Goal: Task Accomplishment & Management: Use online tool/utility

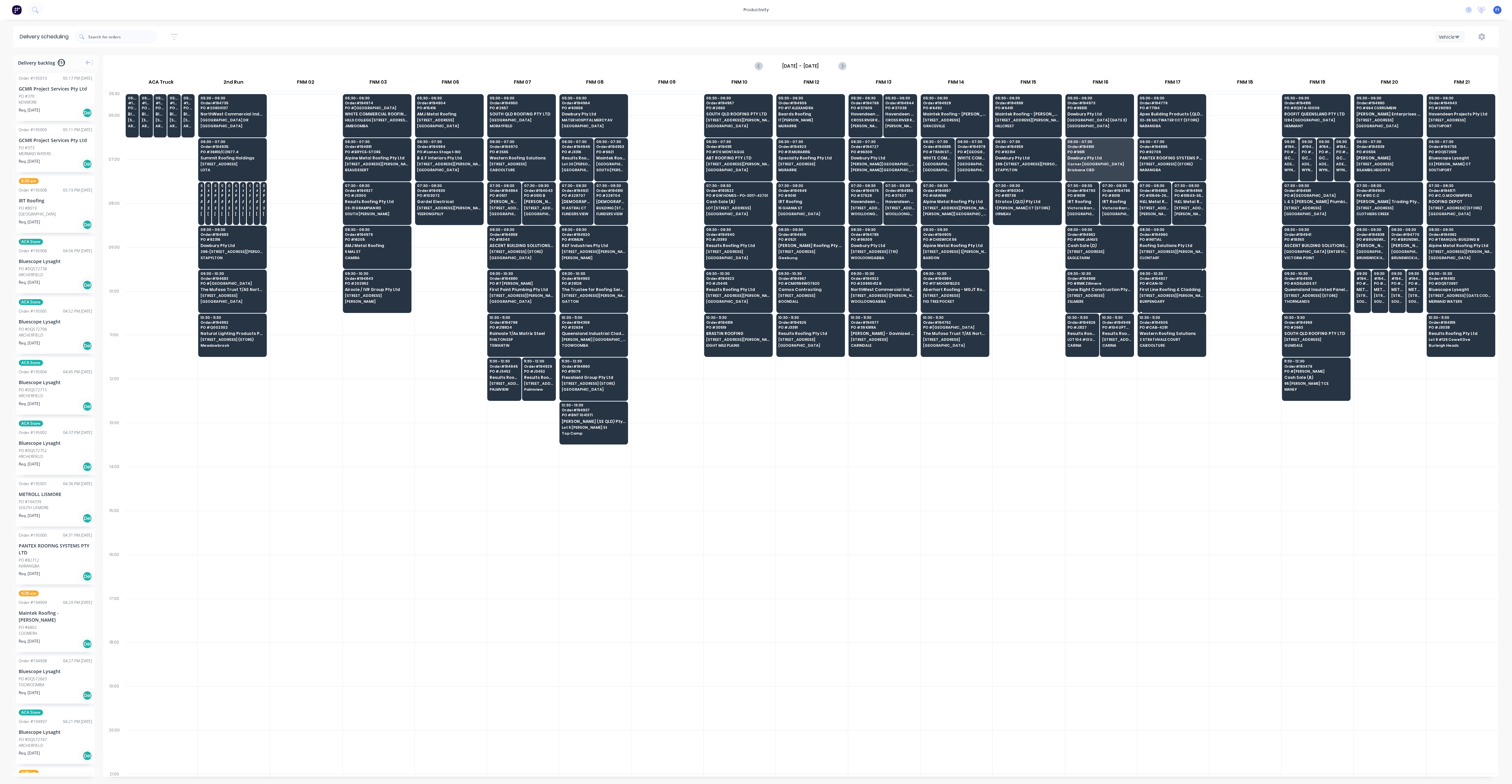
scroll to position [0, 1]
click at [107, 37] on input "text" at bounding box center [122, 36] width 69 height 13
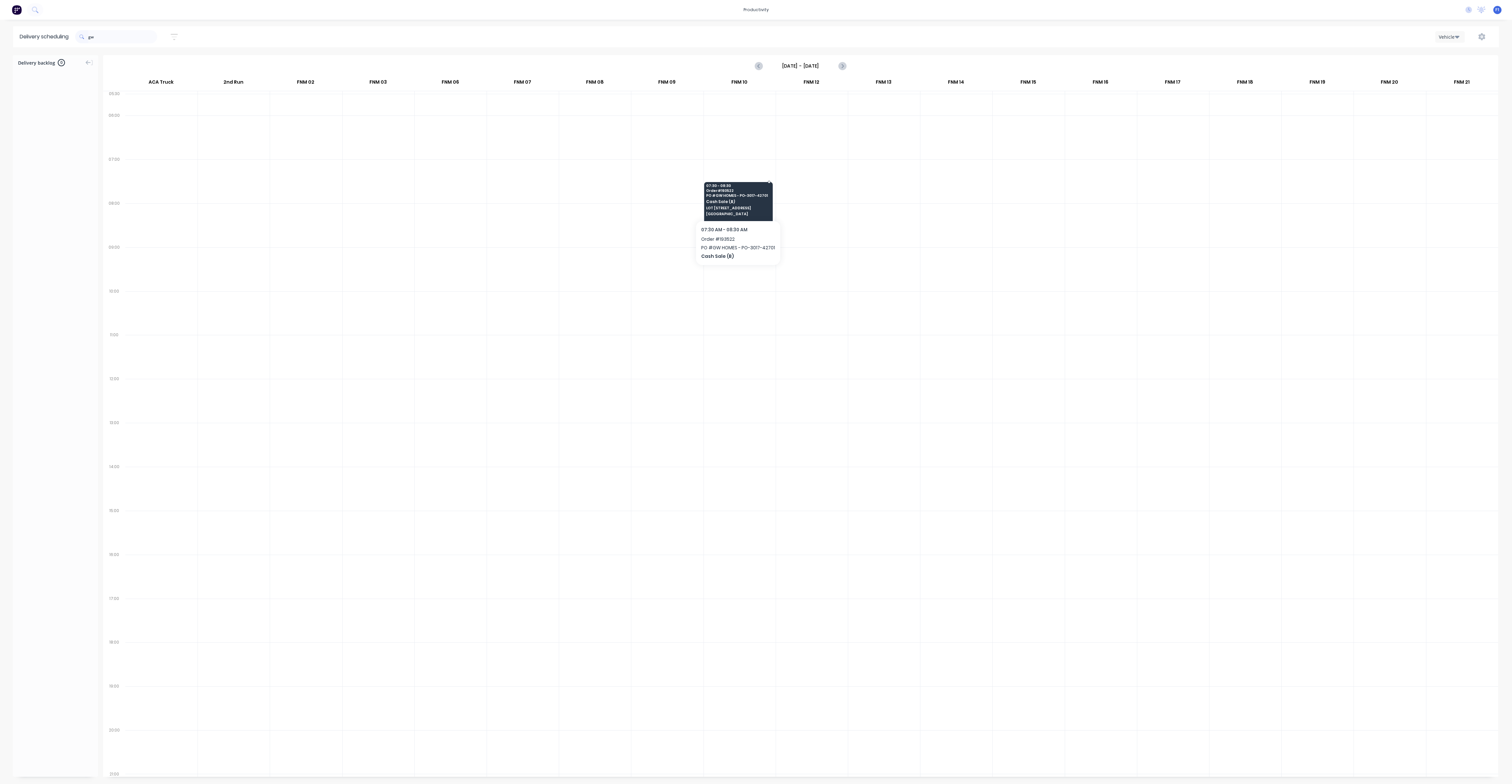
click at [750, 213] on span "[GEOGRAPHIC_DATA]" at bounding box center [738, 214] width 63 height 4
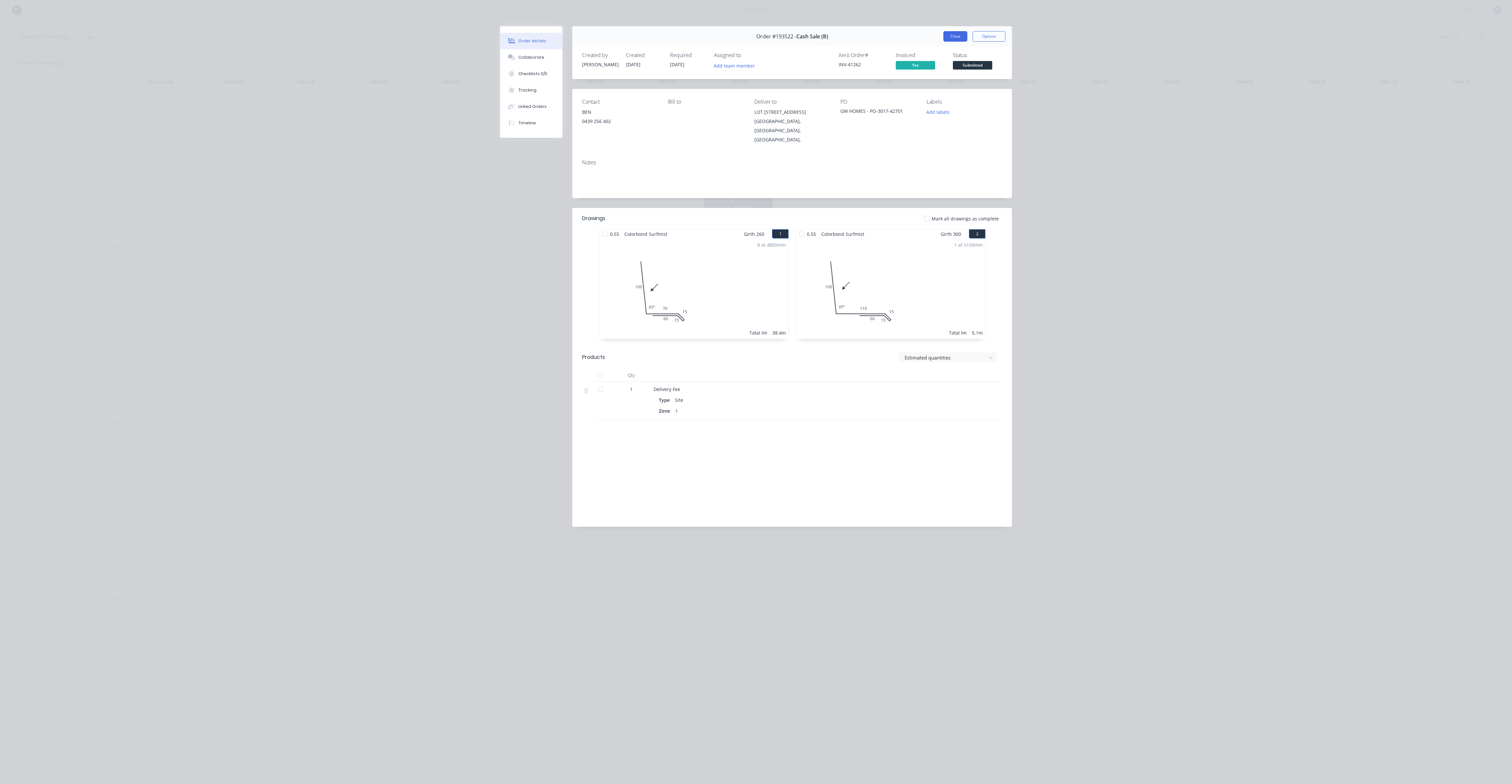
click at [957, 38] on button "Close" at bounding box center [955, 36] width 24 height 11
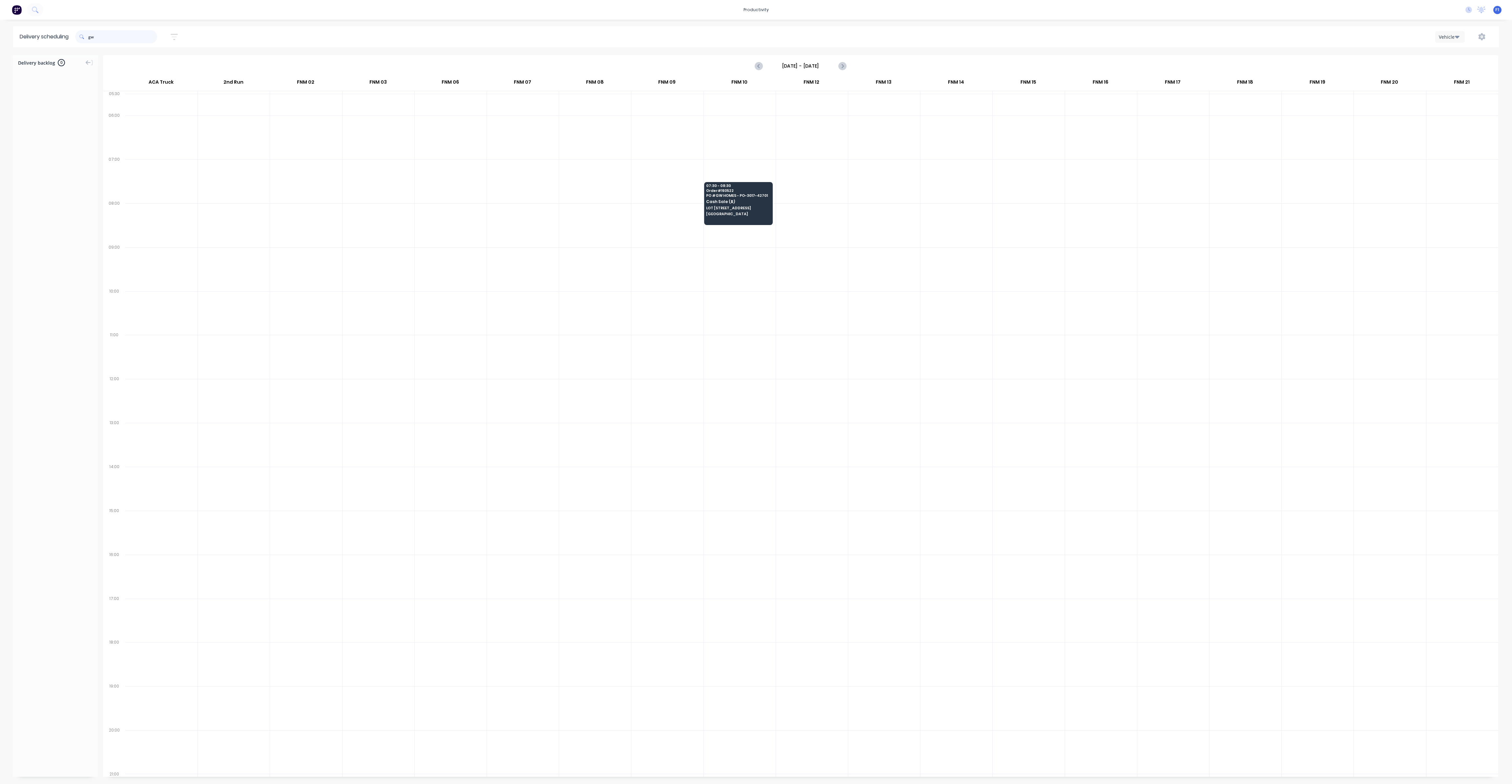
drag, startPoint x: 104, startPoint y: 39, endPoint x: 56, endPoint y: 32, distance: 48.5
click at [56, 32] on header "Delivery scheduling gw Sort by Most recent Created date Required date Order num…" at bounding box center [755, 37] width 1486 height 21
click at [725, 209] on span "LOT [STREET_ADDRESS]" at bounding box center [738, 208] width 63 height 4
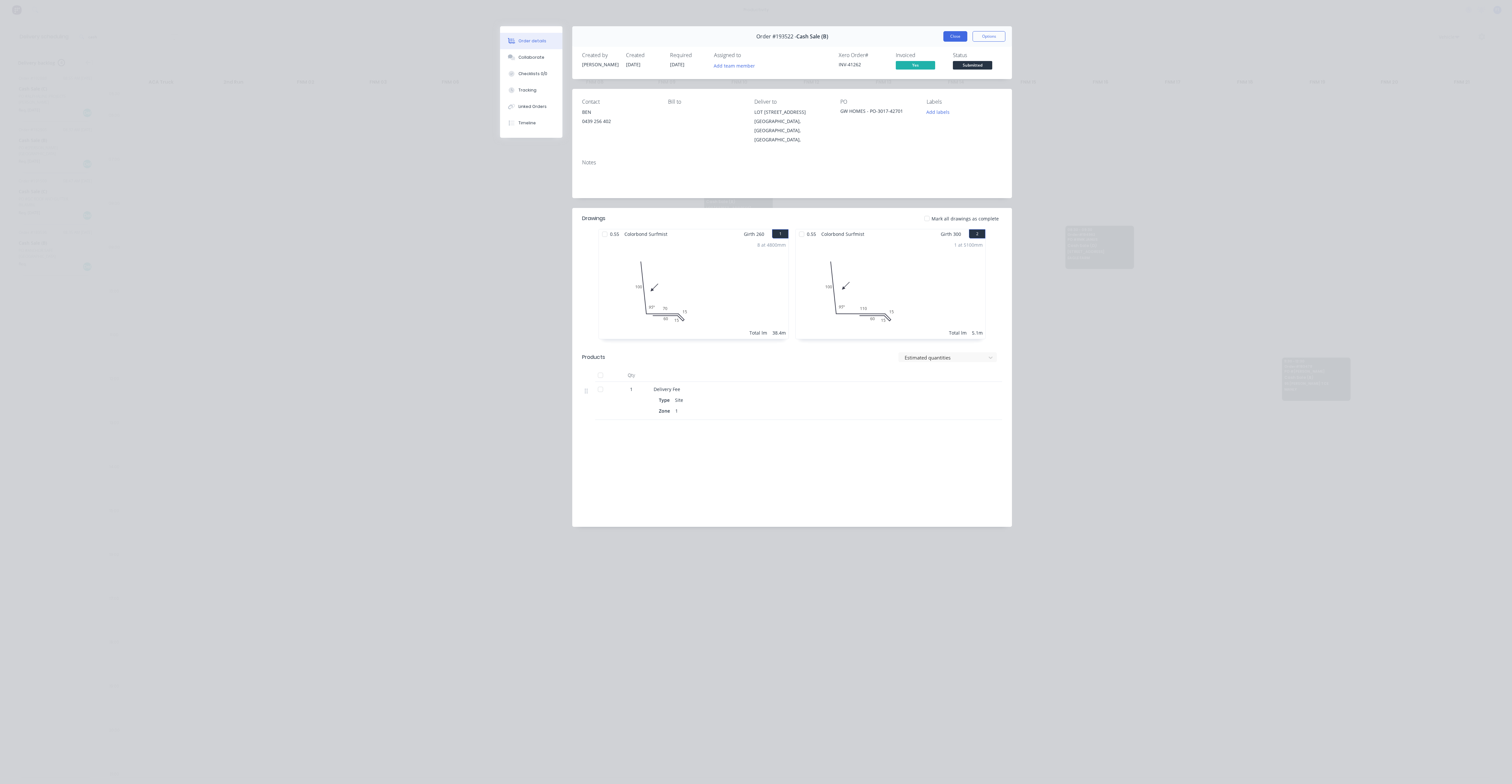
click at [947, 32] on button "Close" at bounding box center [955, 36] width 24 height 11
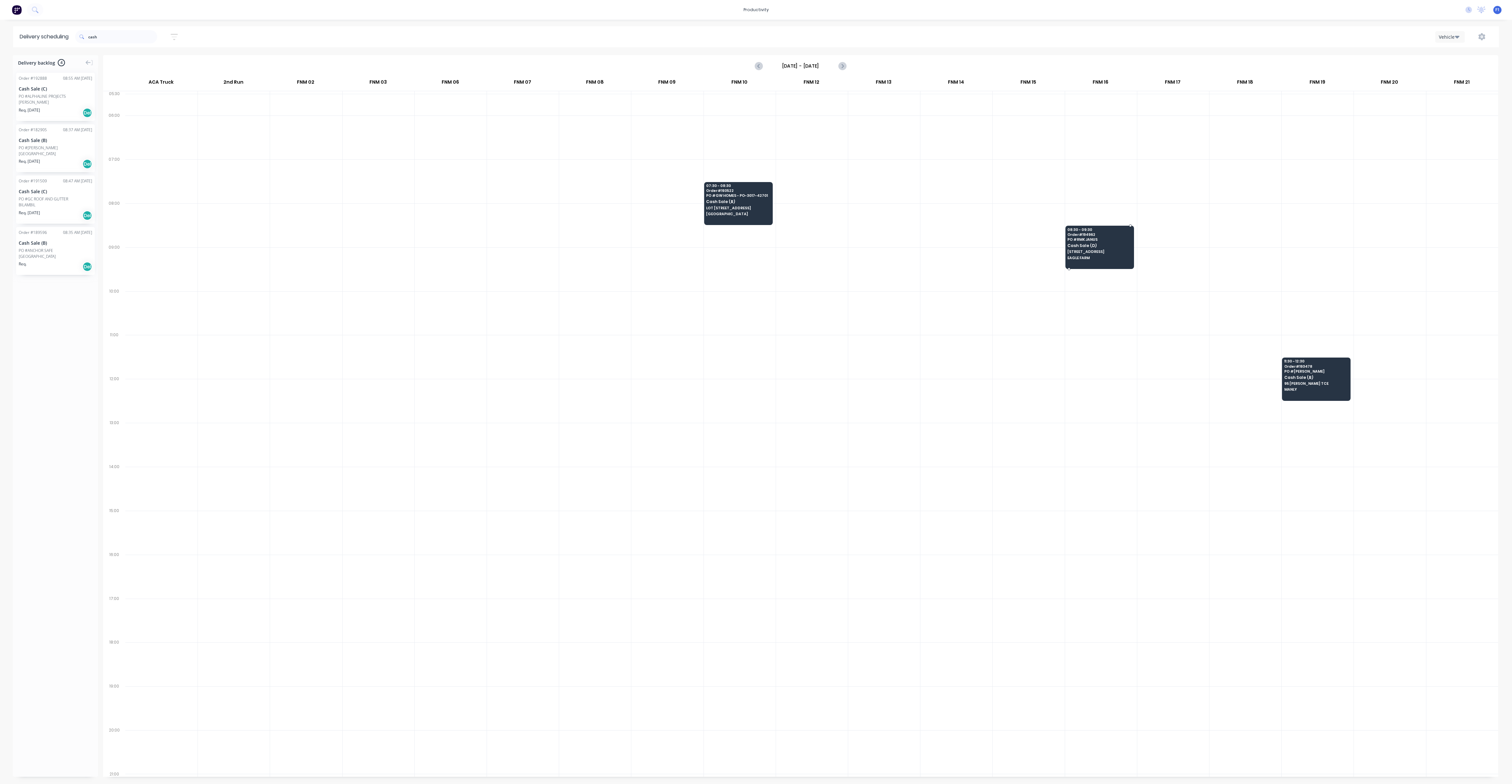
click at [1102, 242] on div "08:30 - 09:30 Order # 194962 PO # RMK JANUS Cash Sale (D) [STREET_ADDRESS][GEOG…" at bounding box center [1100, 244] width 68 height 37
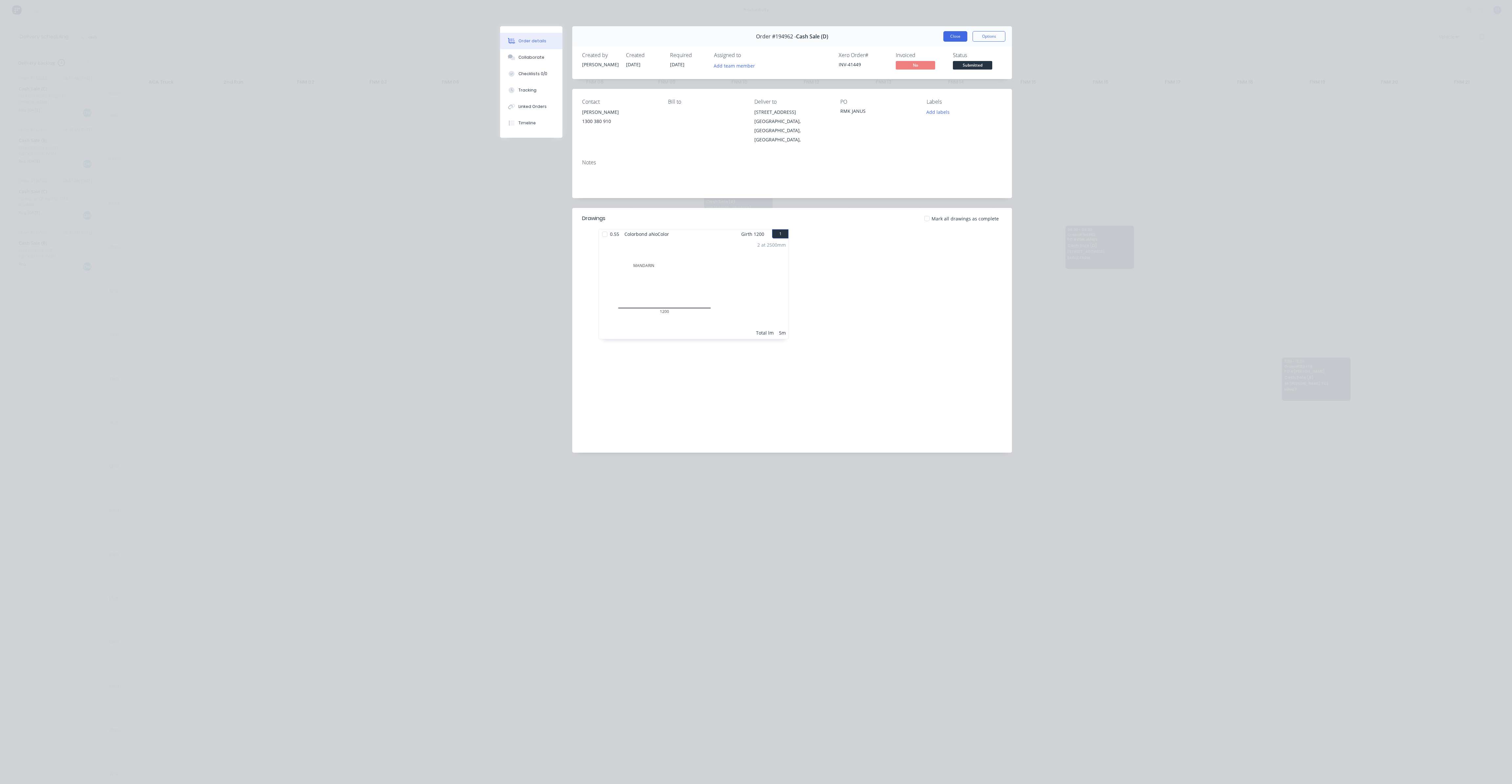
click at [950, 35] on button "Close" at bounding box center [955, 36] width 24 height 11
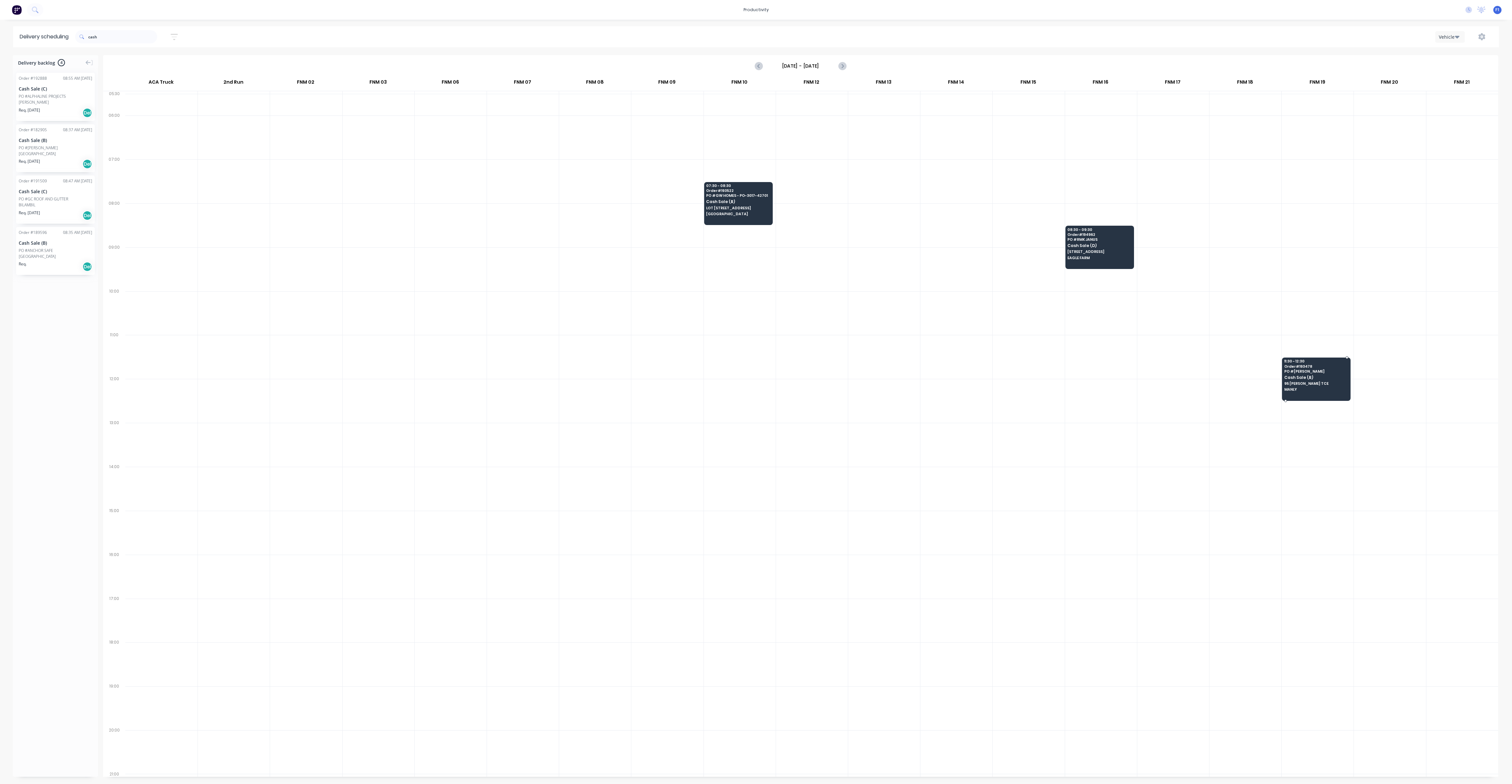
click at [1292, 369] on span "PO # [PERSON_NAME]" at bounding box center [1316, 371] width 63 height 4
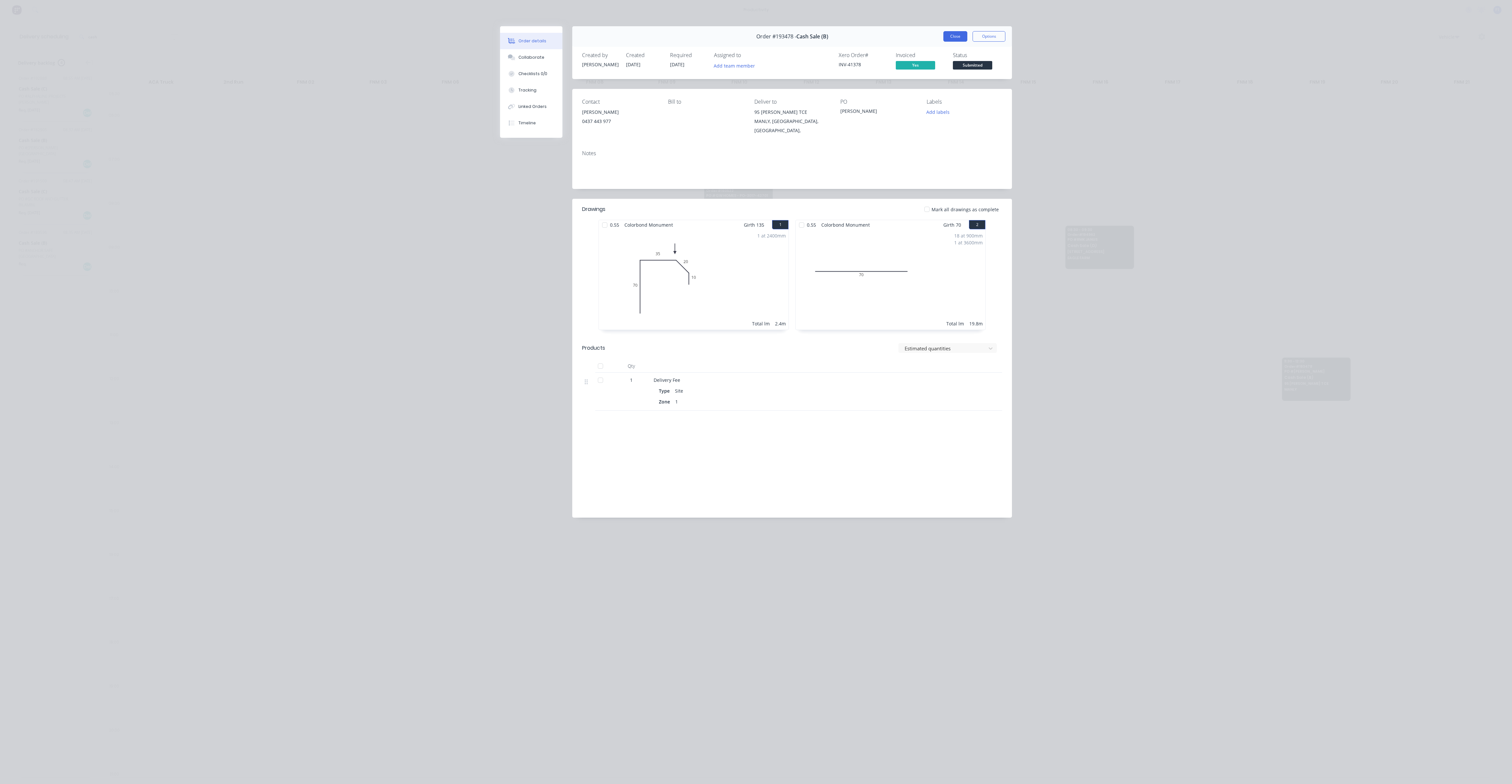
click at [953, 38] on button "Close" at bounding box center [955, 36] width 24 height 11
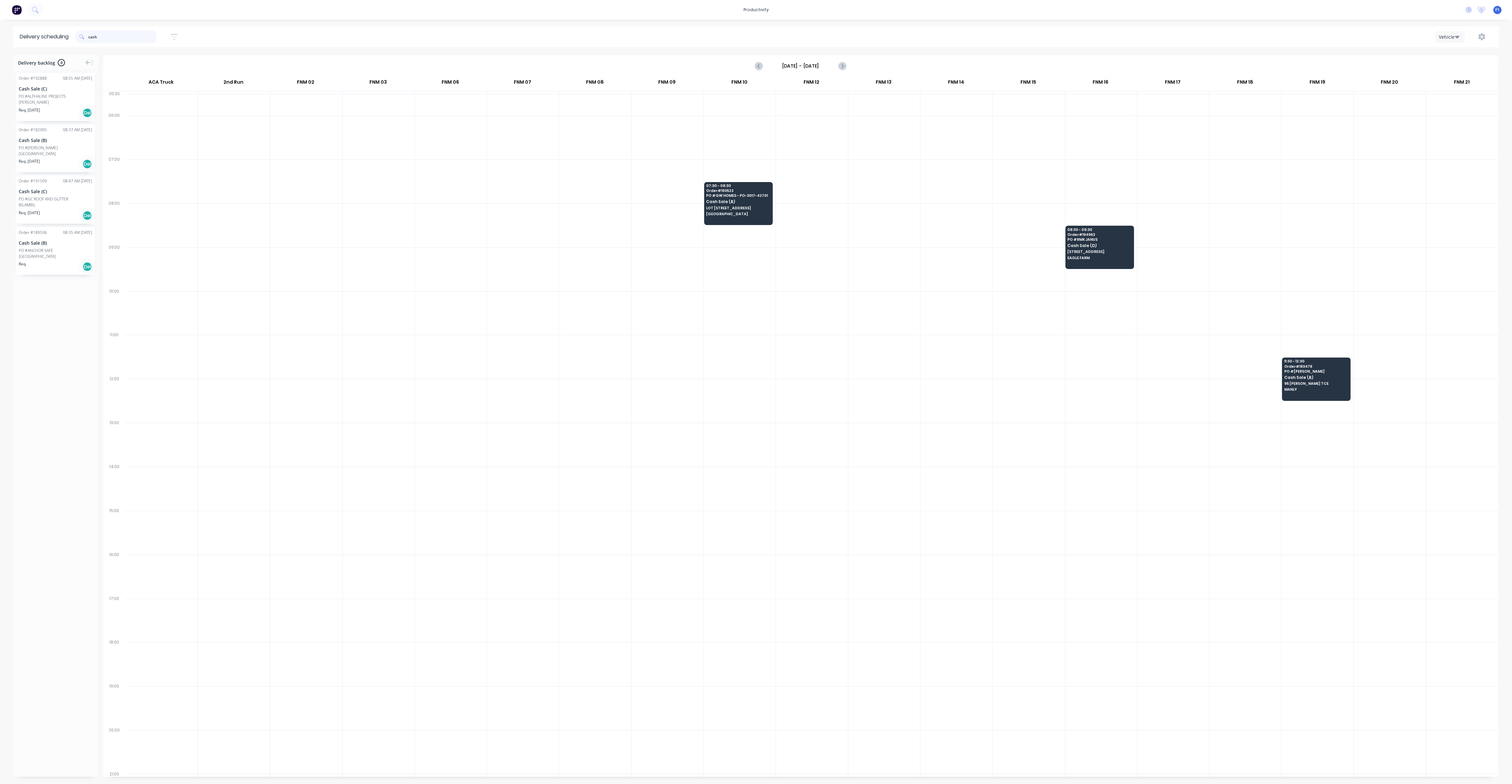
drag, startPoint x: 148, startPoint y: 35, endPoint x: 53, endPoint y: 36, distance: 95.0
click at [53, 36] on header "Delivery scheduling cash Sort by Most recent Created date Required date Order n…" at bounding box center [755, 37] width 1486 height 21
type input "dara"
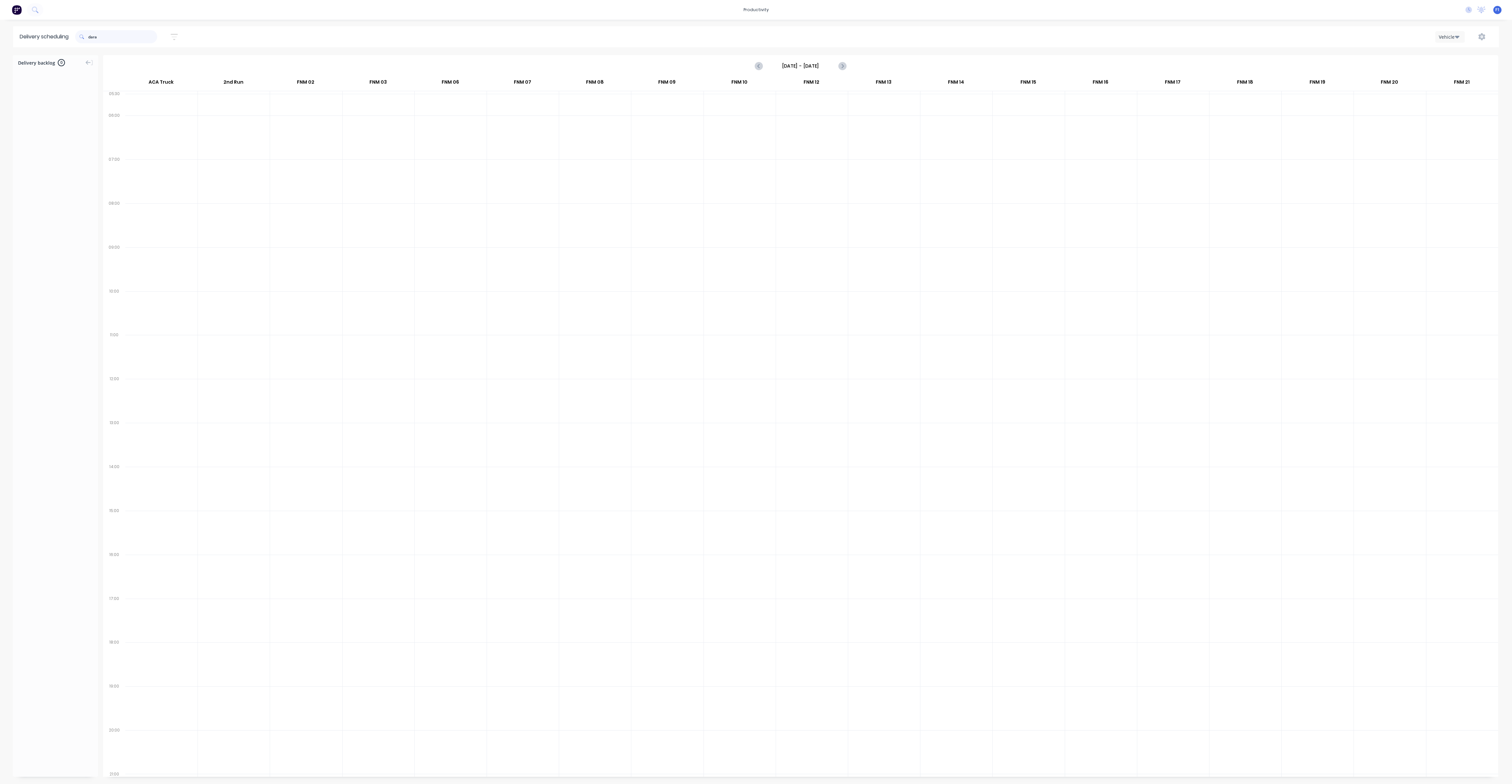
click at [79, 39] on div "dara" at bounding box center [116, 36] width 82 height 13
type input "stod"
click at [598, 426] on div "12:30 - 13:30 Order # 194937 PO # BNT 1041371 [PERSON_NAME] (SE QLD) Pty Ltd [S…" at bounding box center [594, 420] width 68 height 37
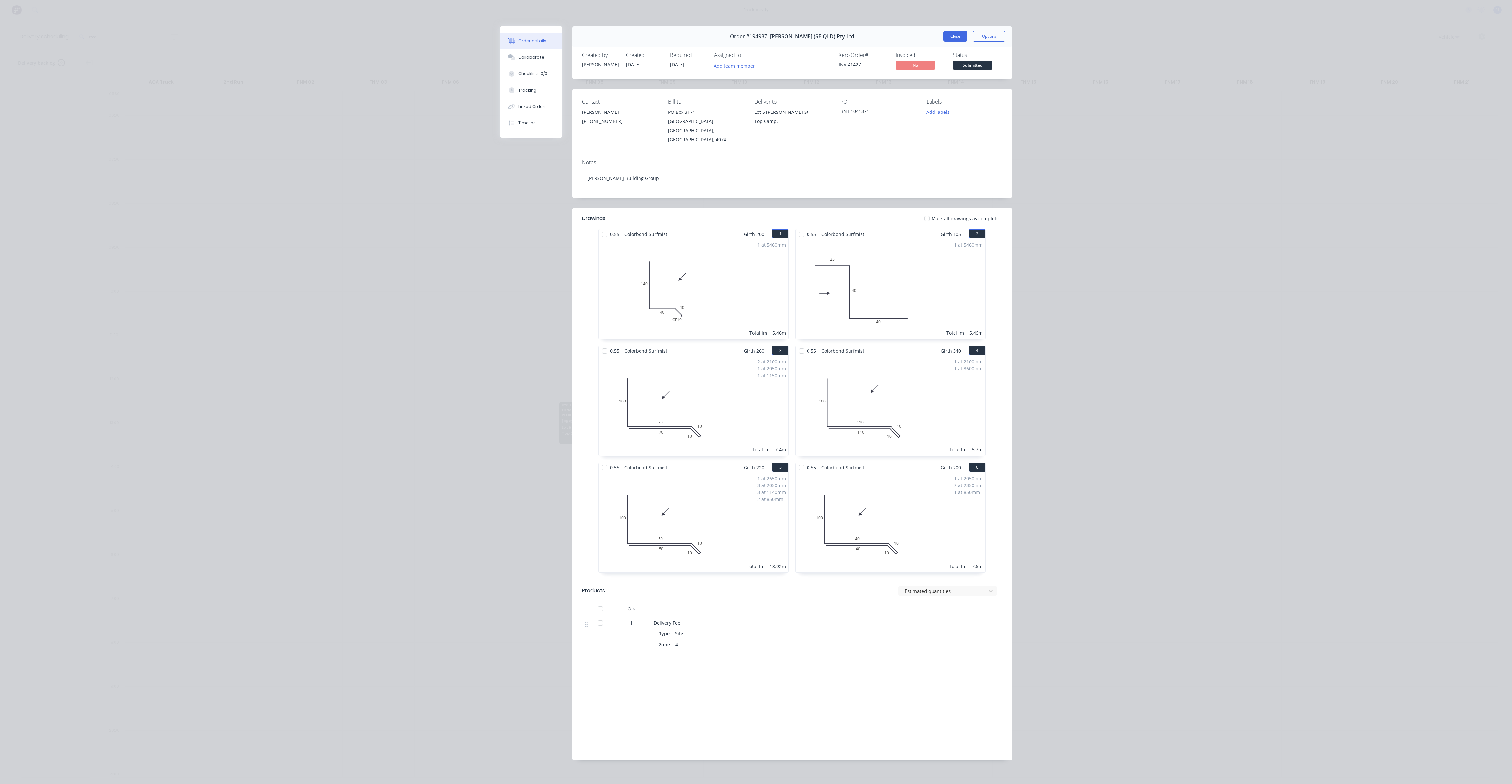
click at [951, 38] on button "Close" at bounding box center [955, 36] width 24 height 11
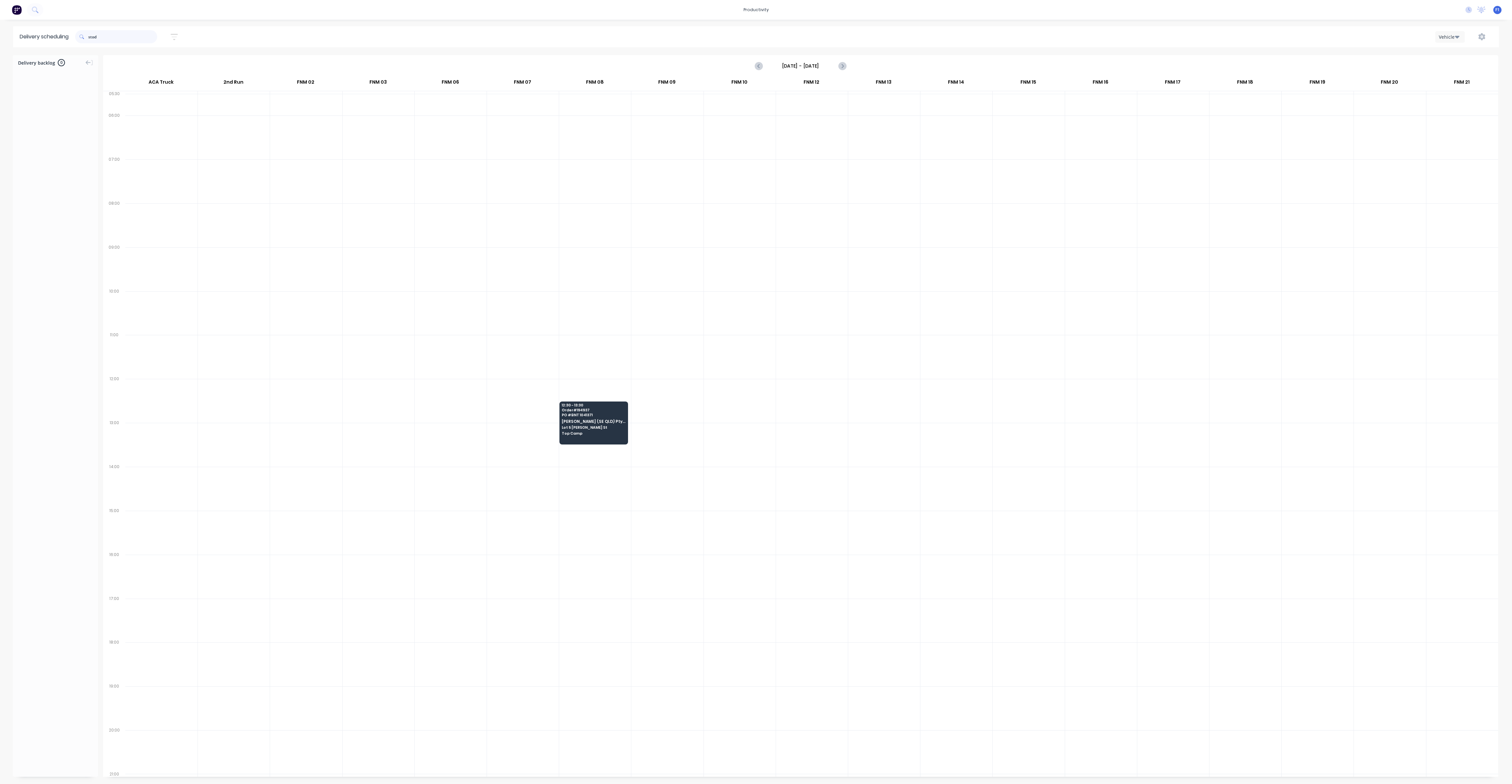
drag, startPoint x: 122, startPoint y: 32, endPoint x: 31, endPoint y: 27, distance: 91.1
click at [31, 27] on header "Delivery scheduling stod Sort by Most recent Created date Required date Order n…" at bounding box center [755, 37] width 1486 height 21
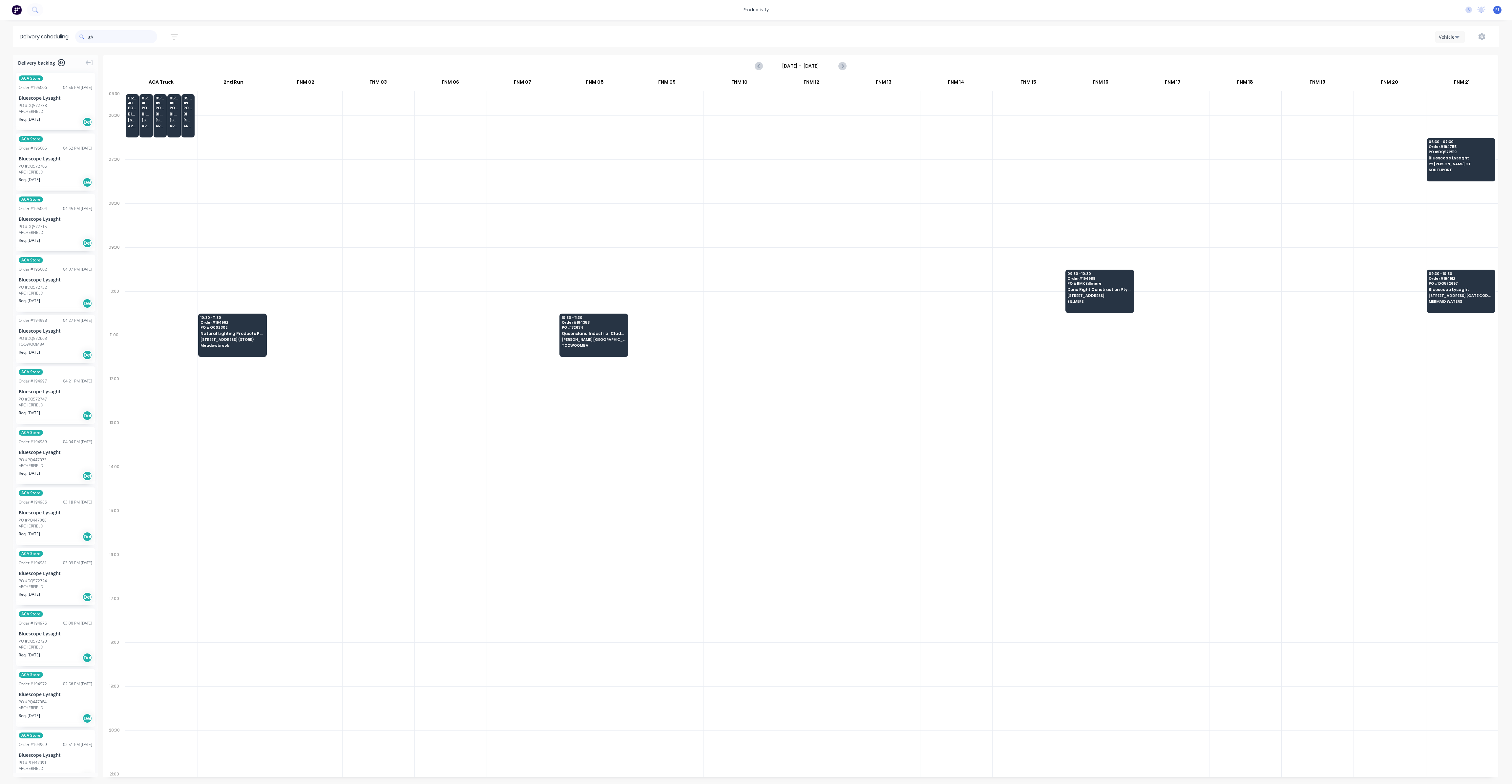
drag, startPoint x: 119, startPoint y: 34, endPoint x: 31, endPoint y: 24, distance: 88.6
click at [31, 24] on div "productivity productivity Workflow Planner Delivery Scheduling Timesheets No ne…" at bounding box center [756, 392] width 1512 height 784
click at [121, 34] on input "gh" at bounding box center [122, 36] width 69 height 13
click at [120, 35] on input "gh" at bounding box center [122, 36] width 69 height 13
drag, startPoint x: 114, startPoint y: 35, endPoint x: 107, endPoint y: 36, distance: 7.1
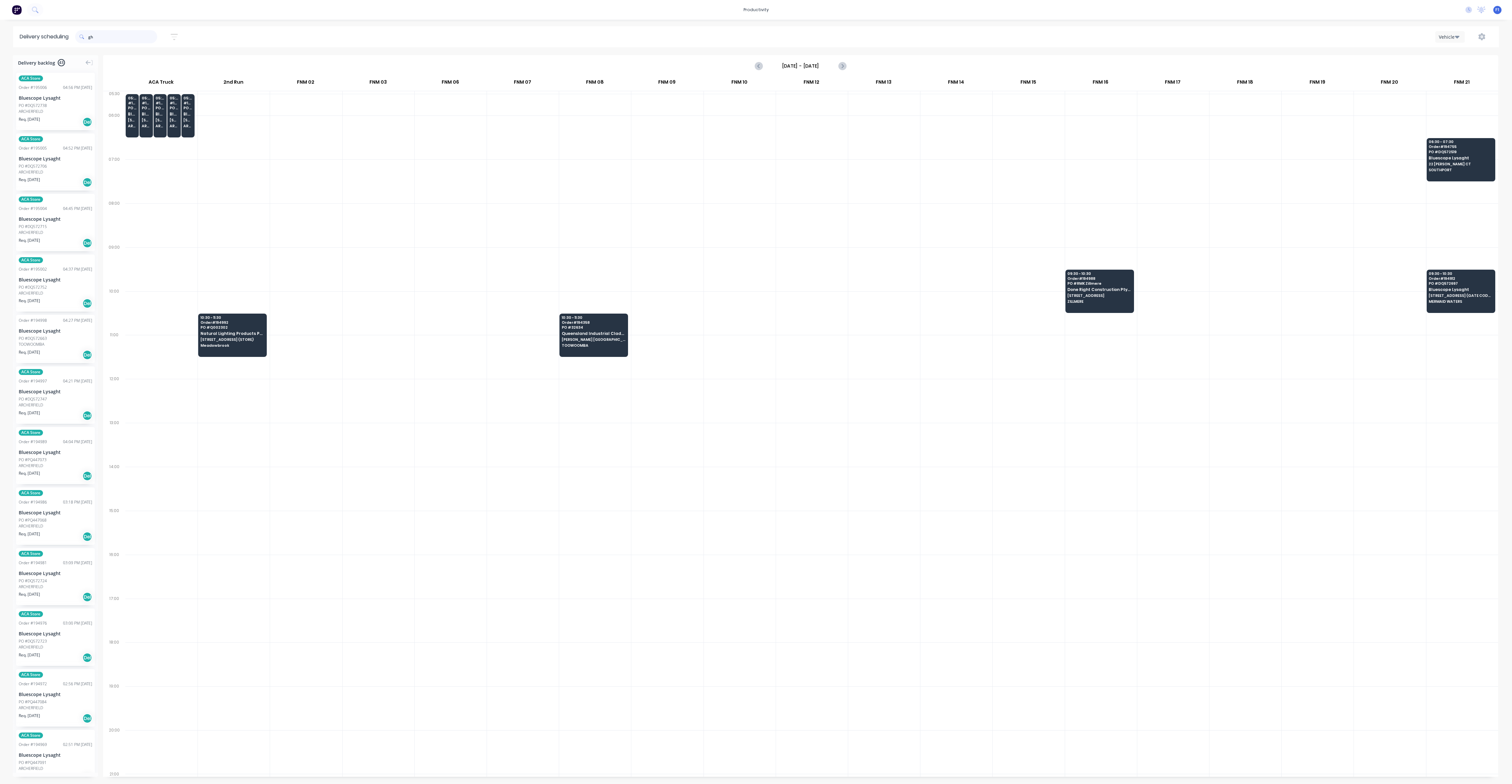
click at [107, 36] on input "gh" at bounding box center [122, 36] width 69 height 13
drag, startPoint x: 107, startPoint y: 36, endPoint x: 85, endPoint y: 33, distance: 22.2
click at [85, 33] on div "gh" at bounding box center [116, 36] width 82 height 13
type input "gh"
drag, startPoint x: 99, startPoint y: 181, endPoint x: 99, endPoint y: 188, distance: 7.0
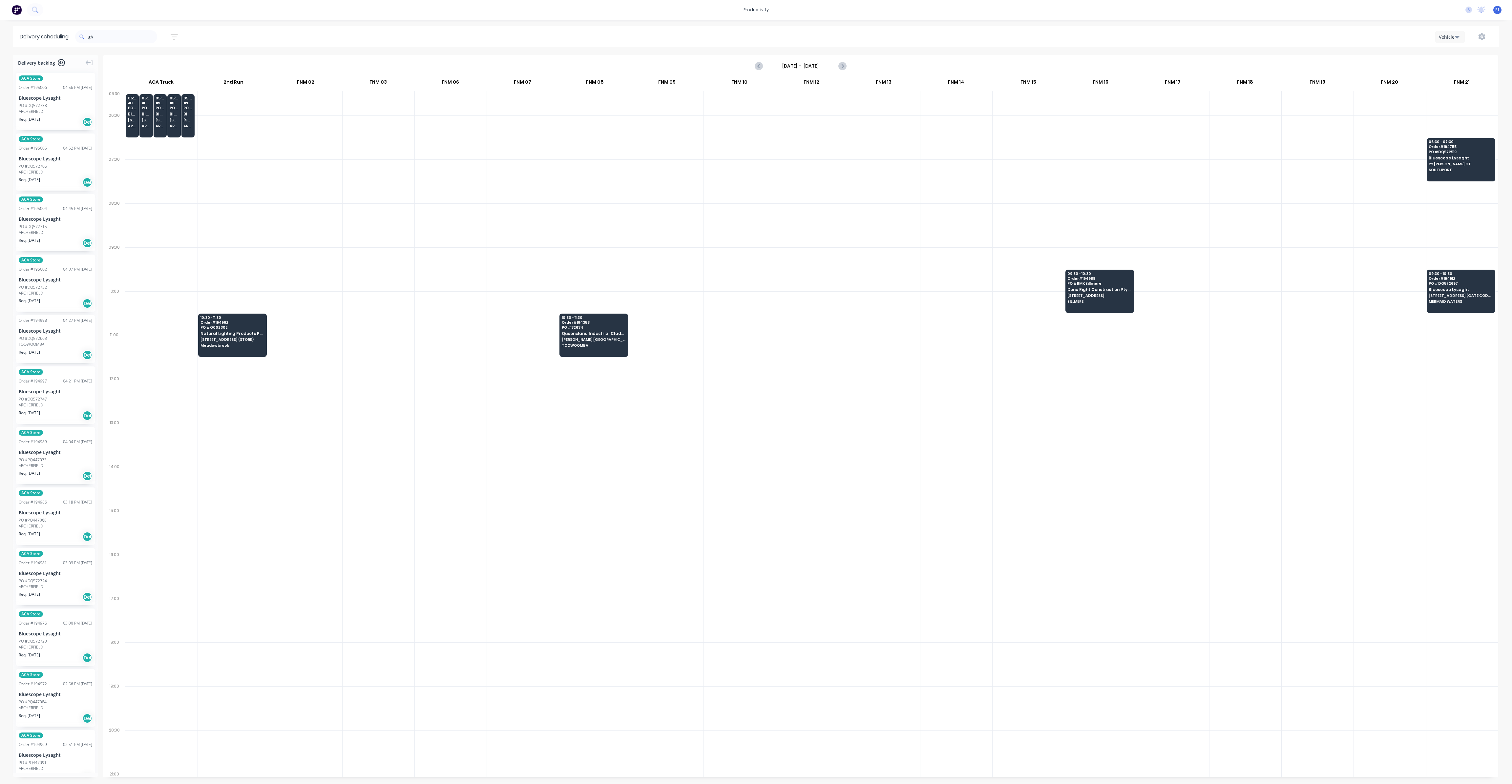
click at [99, 188] on div "Delivery backlog 43 ACA Store Order # 195006 04:56 PM [DATE] Bluescope Lysaght …" at bounding box center [756, 419] width 1512 height 728
drag, startPoint x: 115, startPoint y: 40, endPoint x: 44, endPoint y: 35, distance: 71.2
click at [44, 35] on header "Delivery scheduling gh Sort by Most recent Created date Required date Order num…" at bounding box center [755, 37] width 1486 height 21
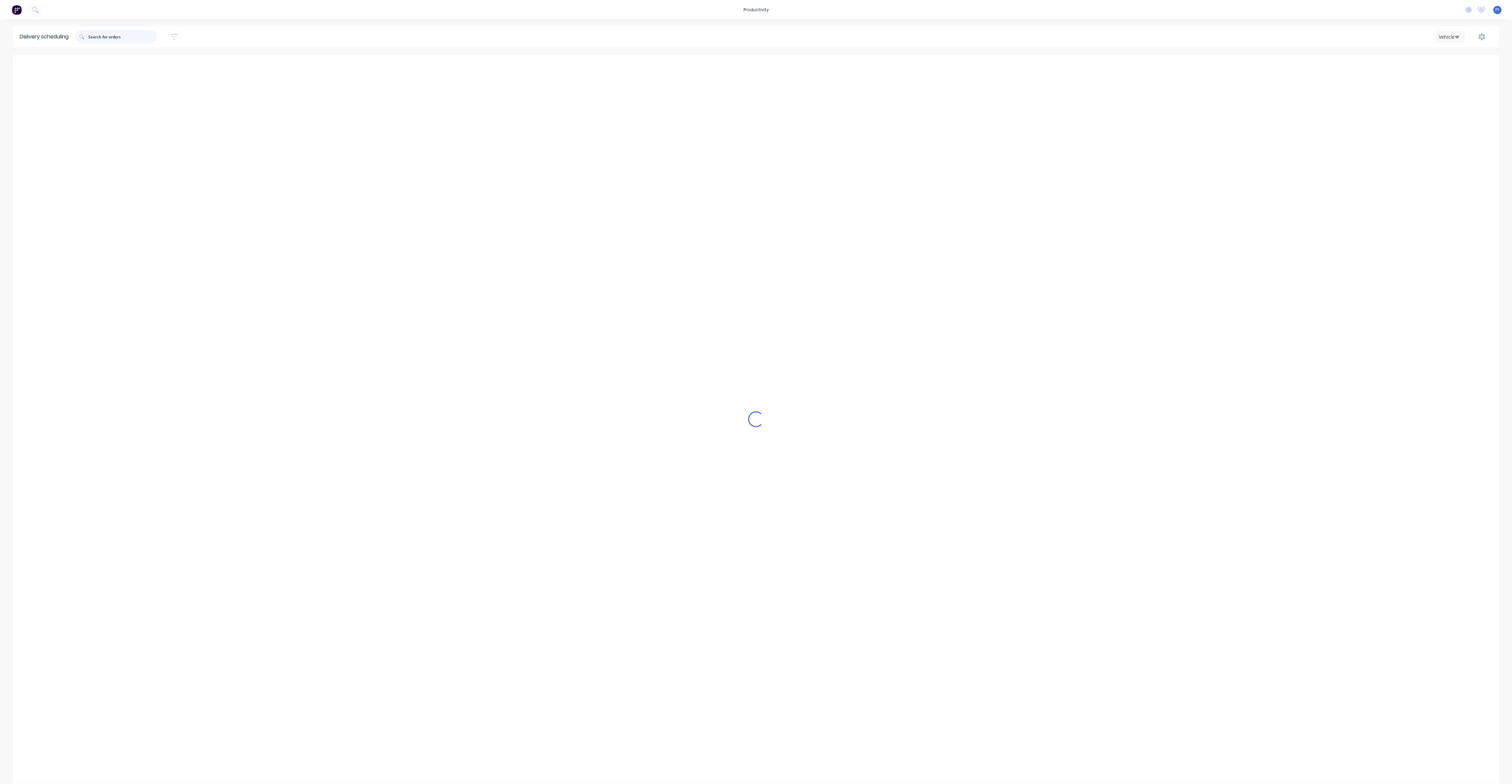
click at [102, 32] on input "text" at bounding box center [122, 36] width 69 height 13
type input "gw"
drag, startPoint x: 140, startPoint y: 38, endPoint x: 0, endPoint y: -4, distance: 146.2
click at [0, 0] on html "productivity productivity Workflow Planner Delivery Scheduling Timesheets No ne…" at bounding box center [756, 392] width 1512 height 784
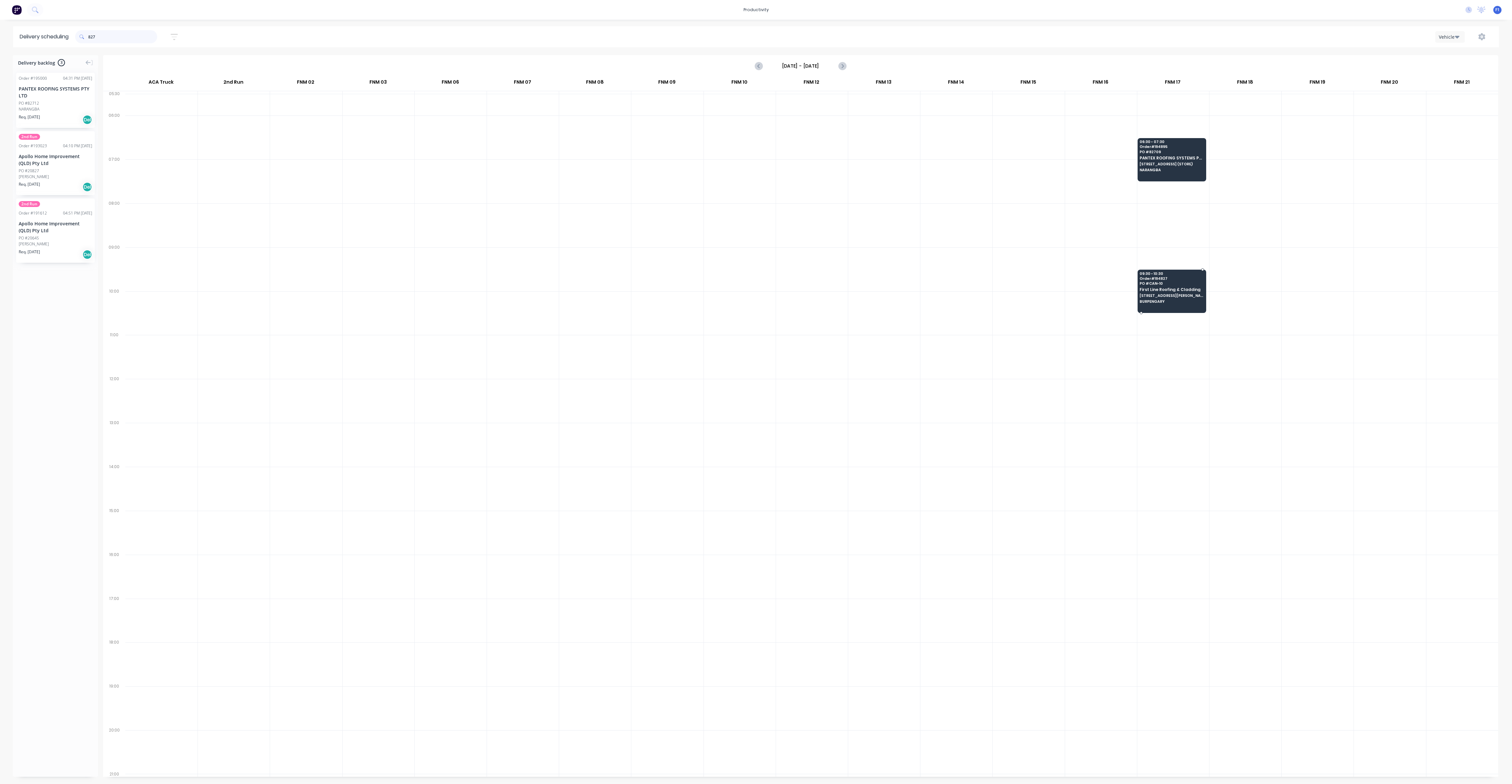
type input "827"
click at [1175, 282] on span "PO # CAN-10" at bounding box center [1172, 283] width 63 height 4
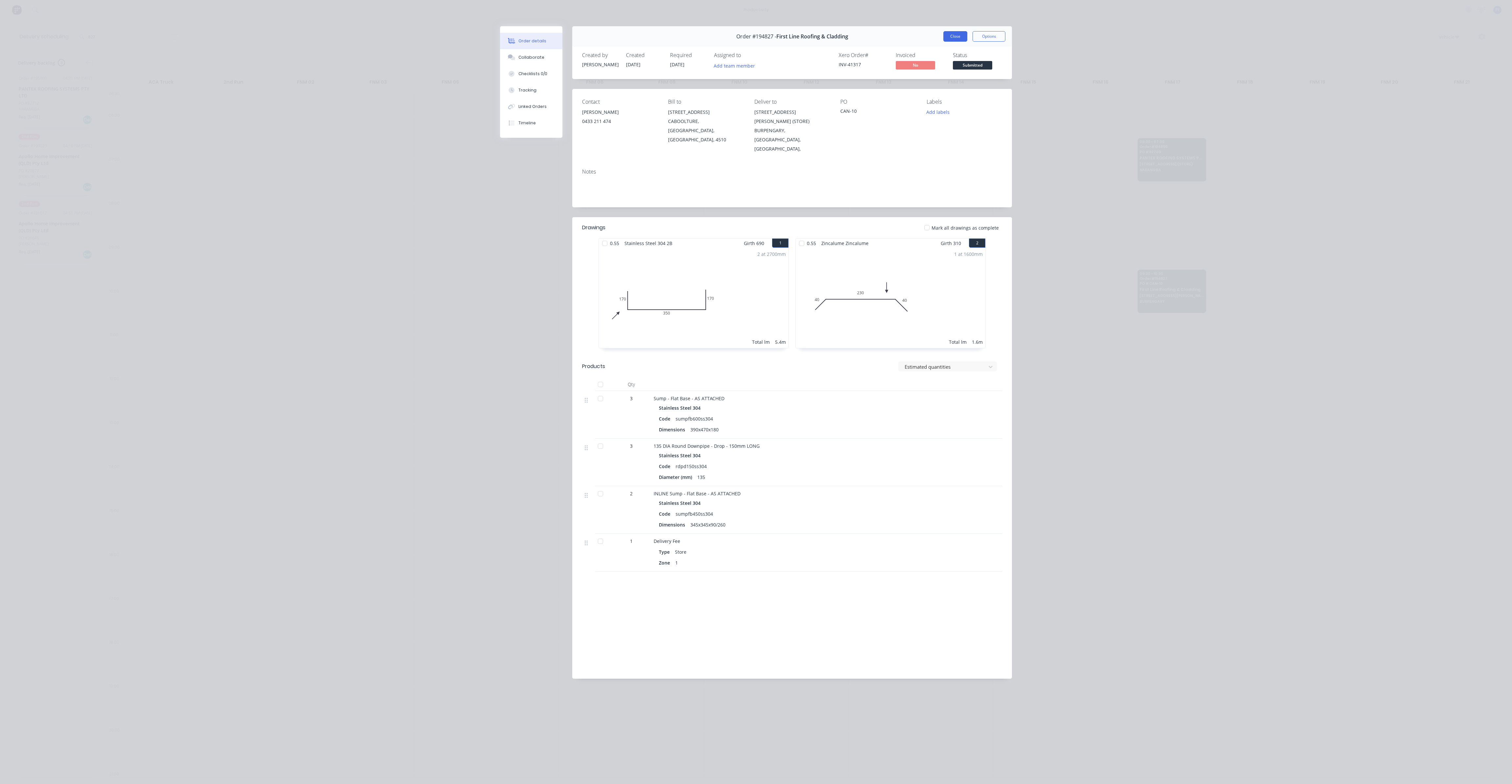
click at [951, 35] on button "Close" at bounding box center [955, 36] width 24 height 11
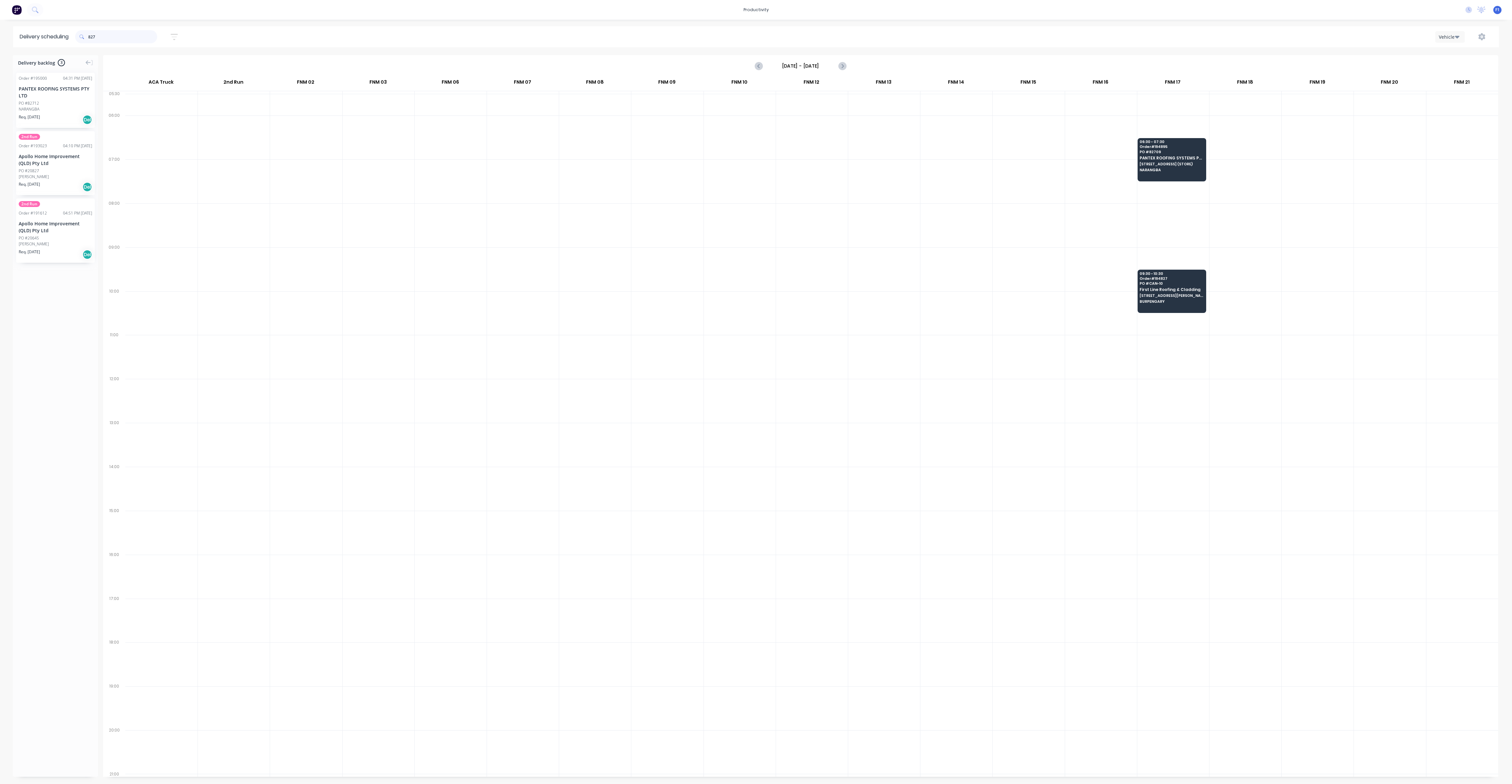
drag, startPoint x: 114, startPoint y: 34, endPoint x: 49, endPoint y: 26, distance: 65.5
click at [49, 26] on header "Delivery scheduling 827 Sort by Most recent Created date Required date Order nu…" at bounding box center [755, 37] width 1486 height 21
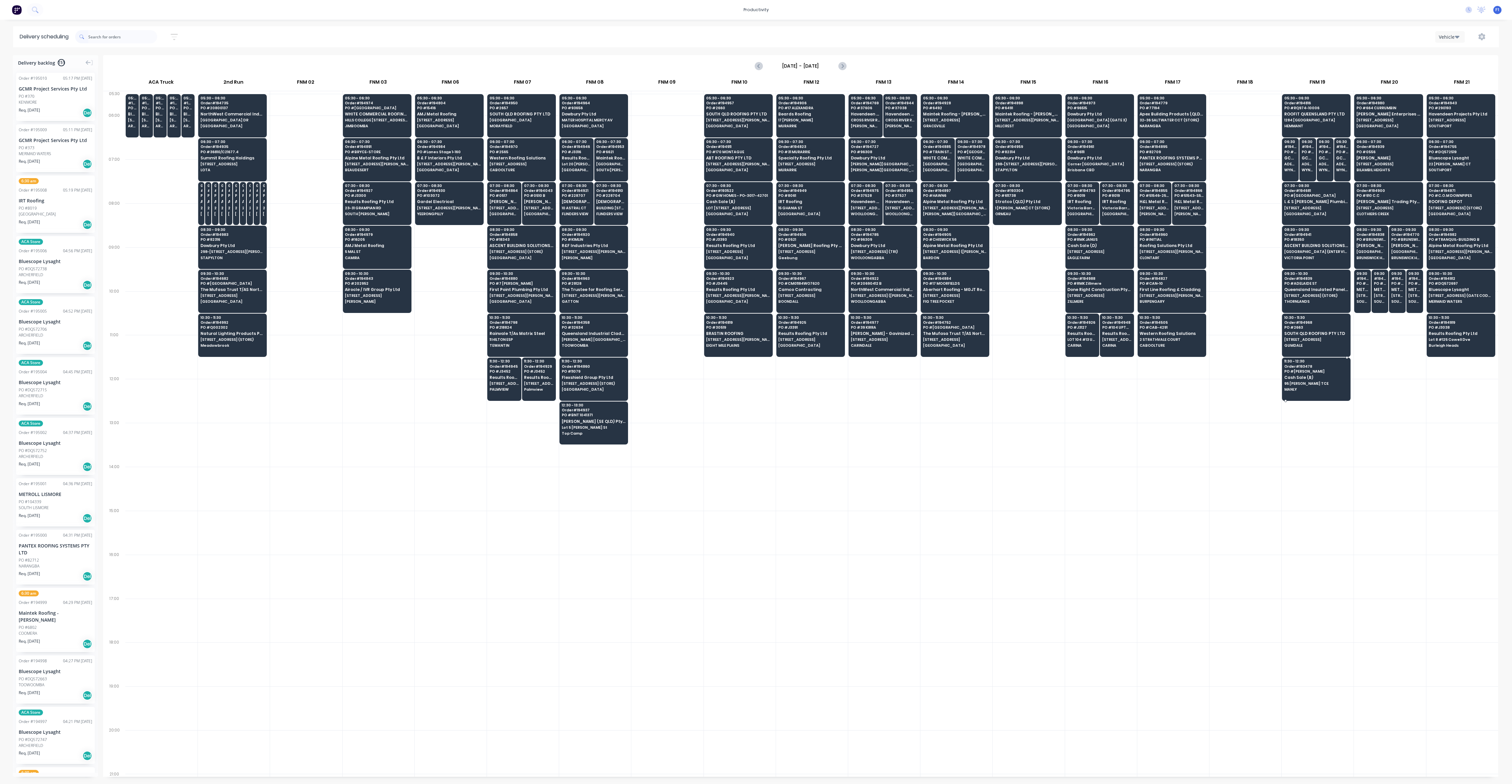
click at [1315, 388] on div "11:30 - 12:30 Order # 193478 PO # [PERSON_NAME] Sale (B) 95 [PERSON_NAME] TCE M…" at bounding box center [1317, 376] width 68 height 37
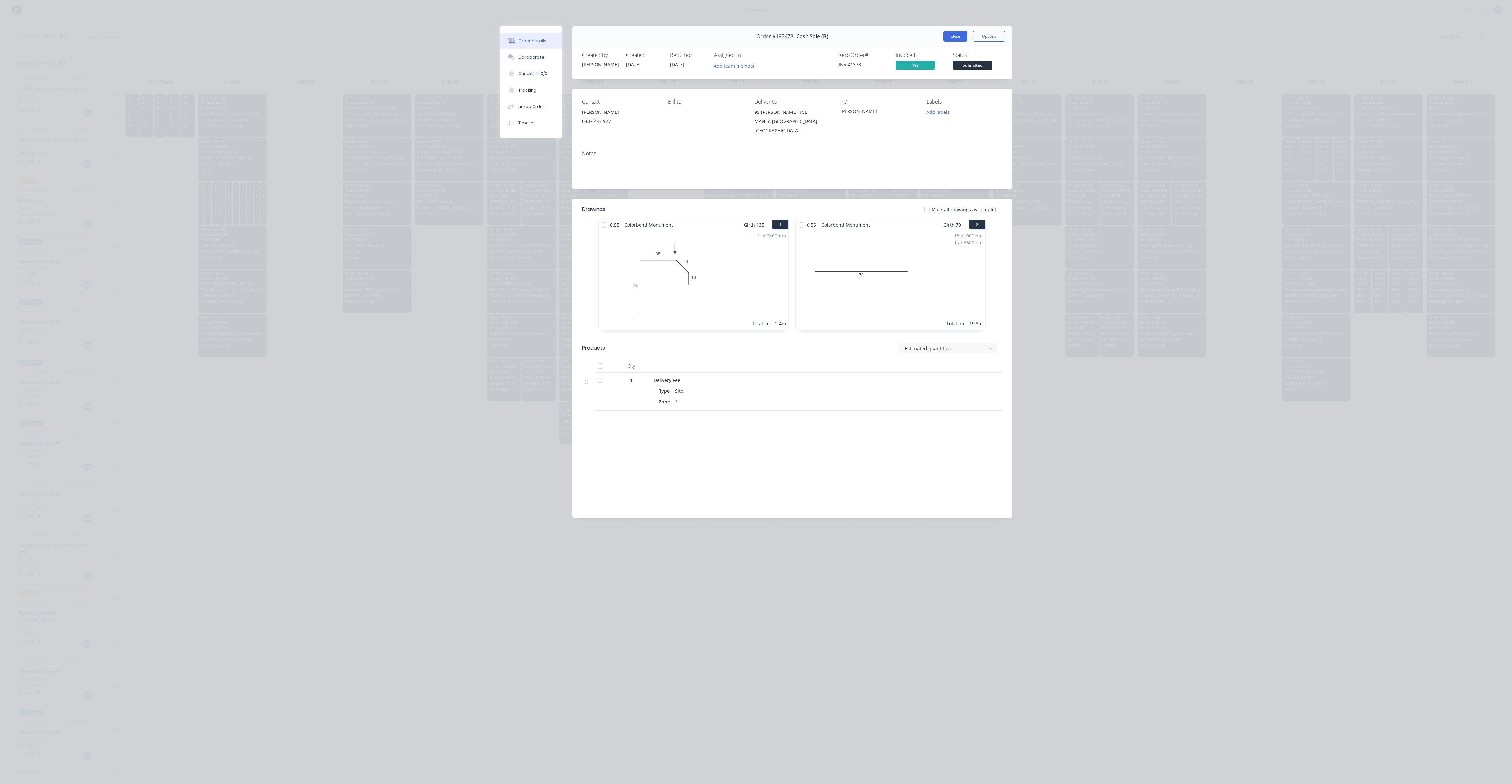
click at [952, 37] on button "Close" at bounding box center [955, 36] width 24 height 11
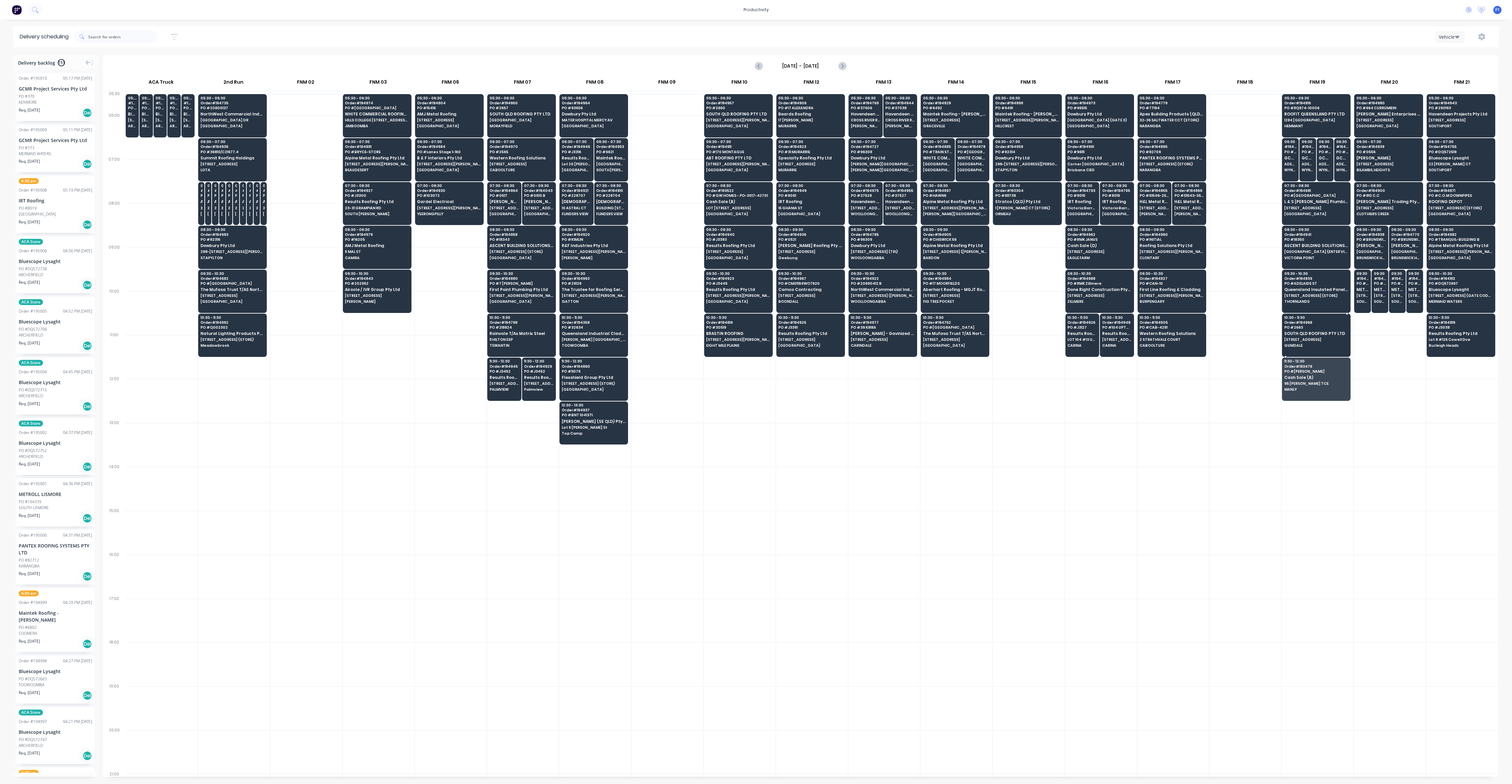
click at [1296, 332] on span "SOUTH QLD ROOFING PTY LTD" at bounding box center [1316, 333] width 63 height 4
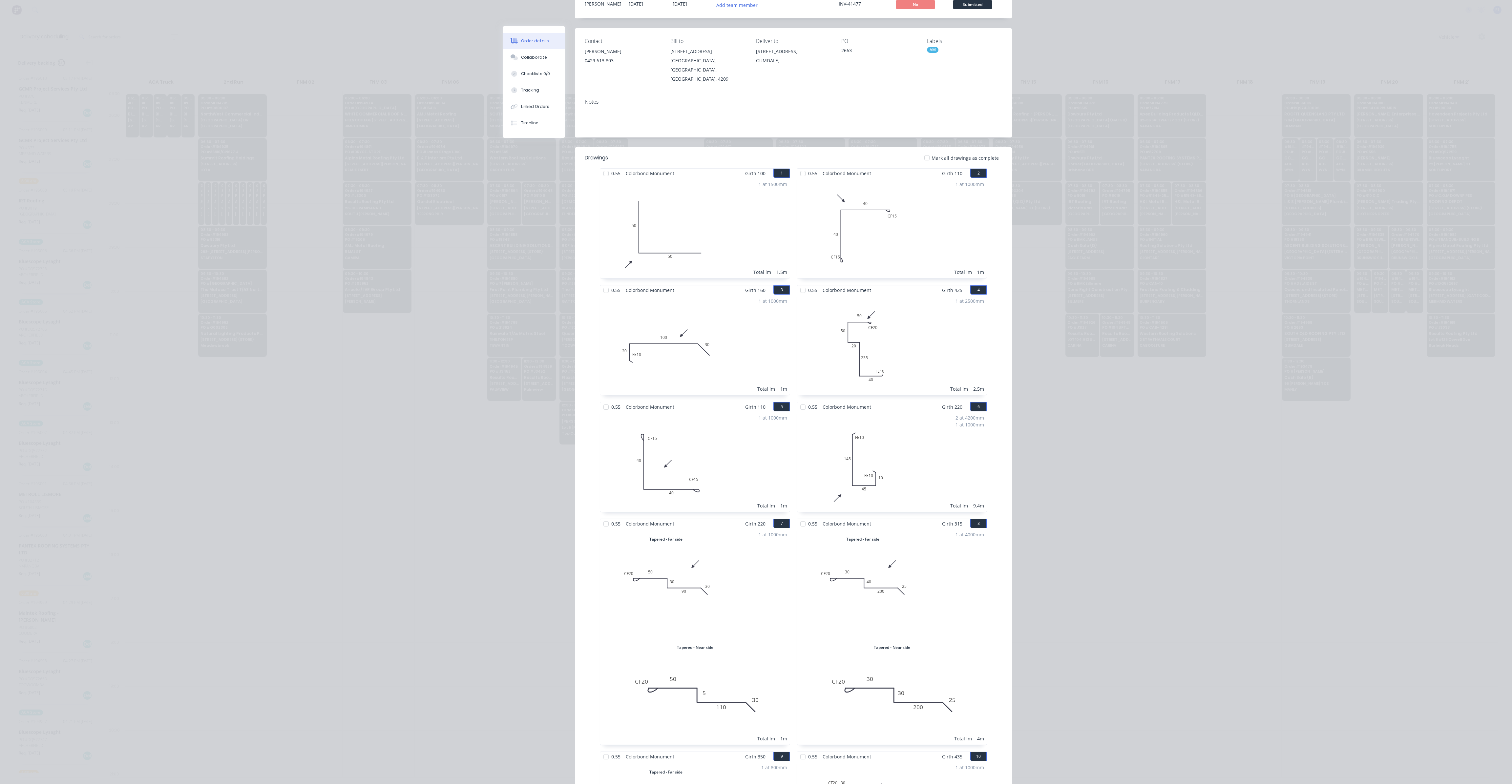
scroll to position [0, 0]
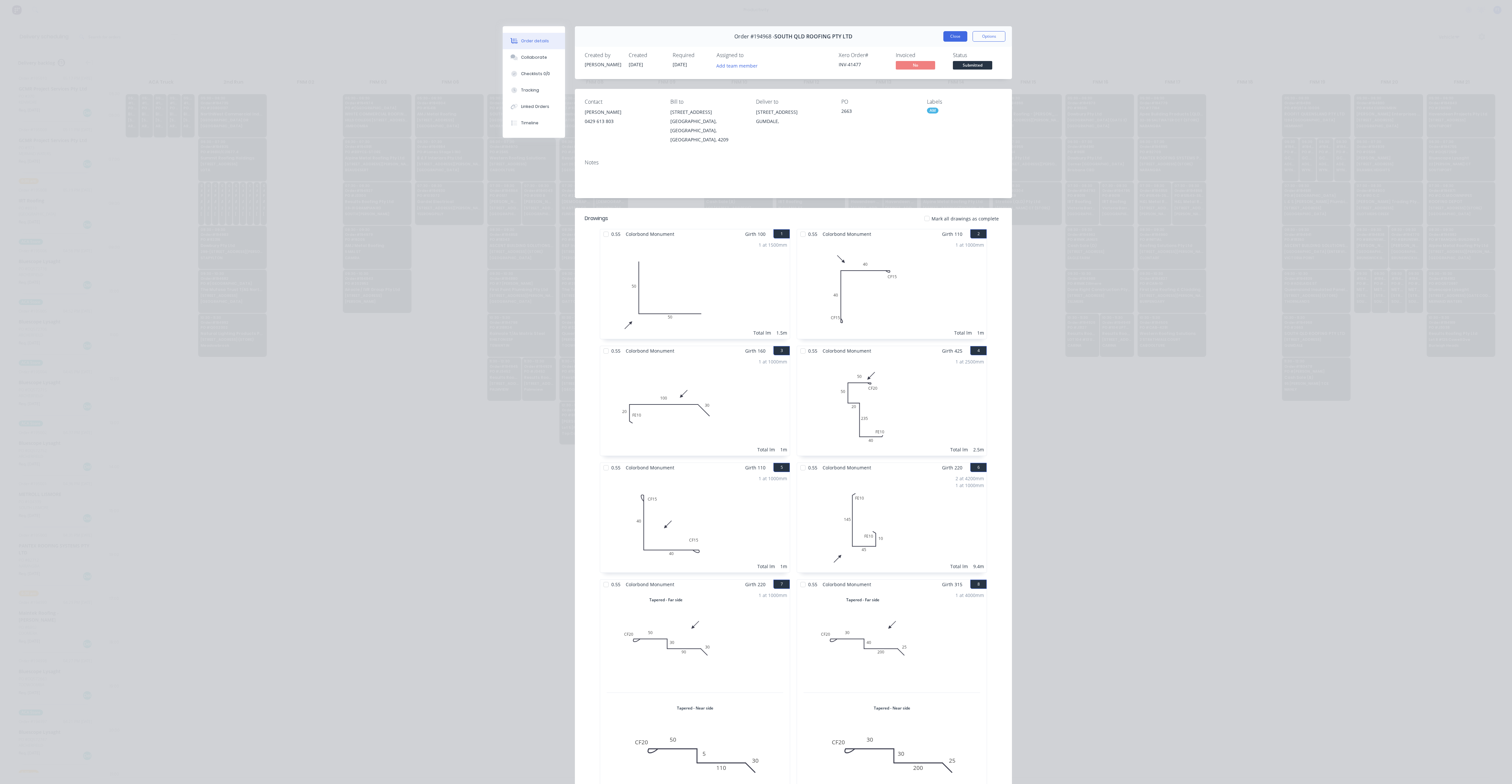
click at [959, 39] on button "Close" at bounding box center [955, 36] width 24 height 11
